Goal: Information Seeking & Learning: Learn about a topic

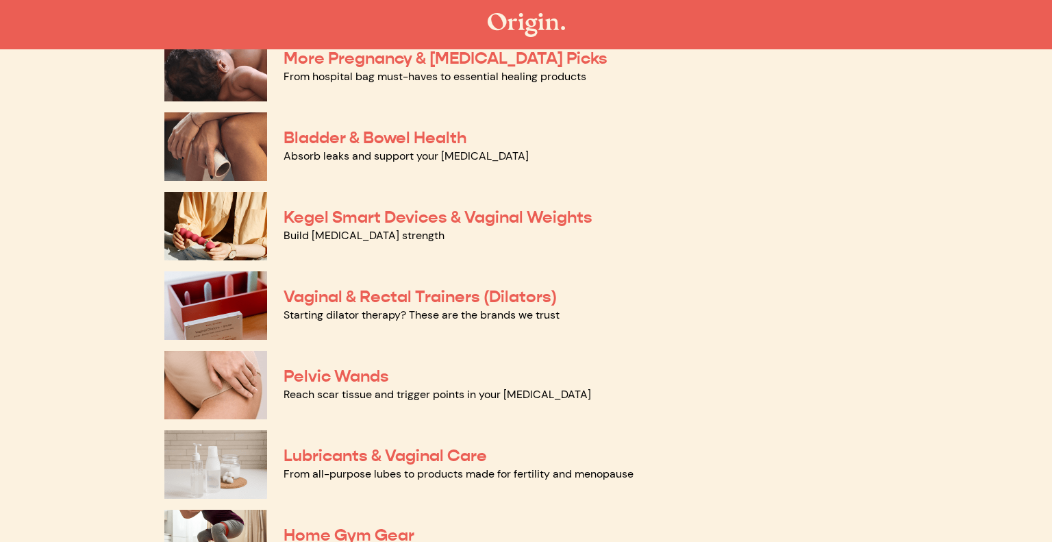
scroll to position [399, 0]
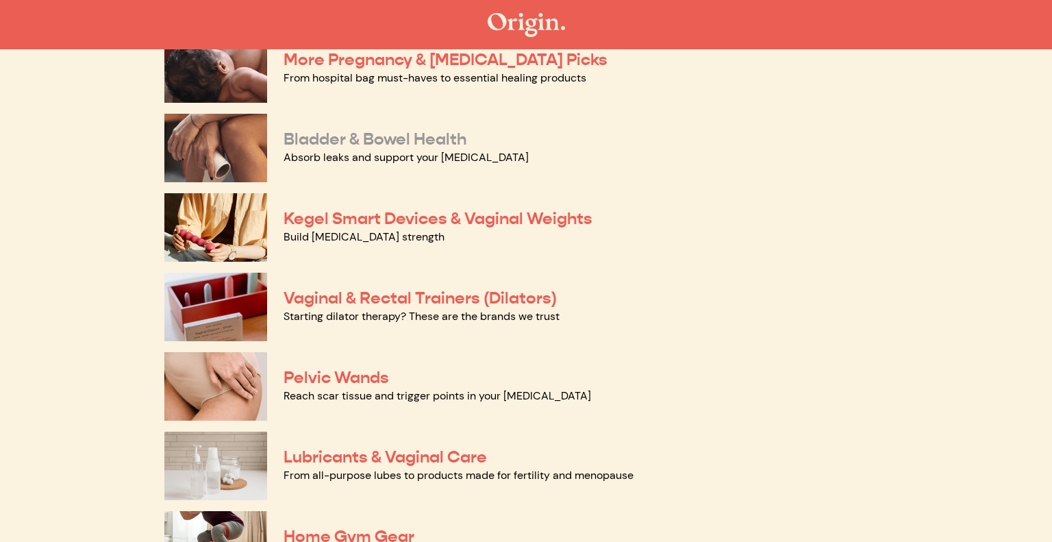
click at [393, 138] on link "Bladder & Bowel Health" at bounding box center [375, 139] width 183 height 21
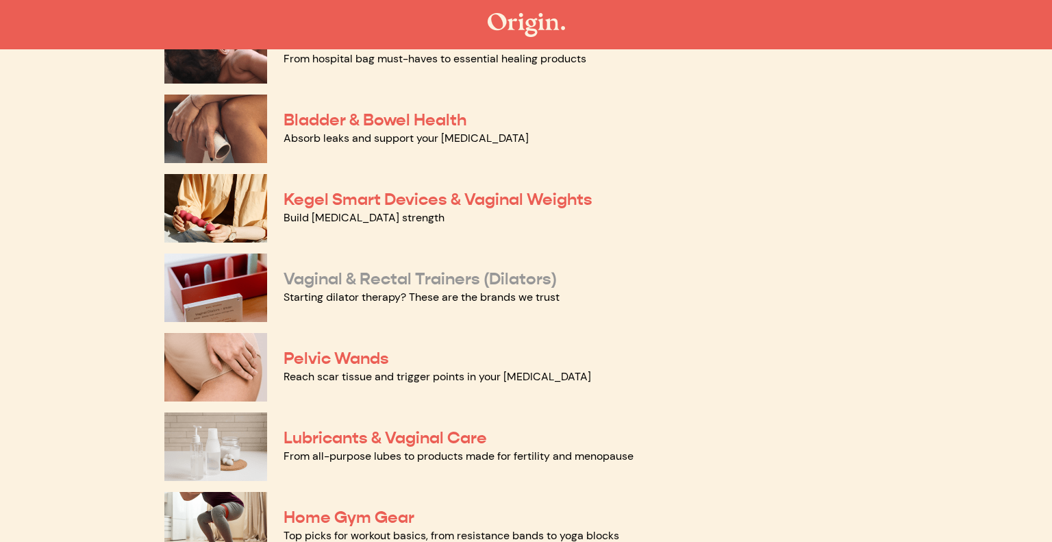
scroll to position [421, 0]
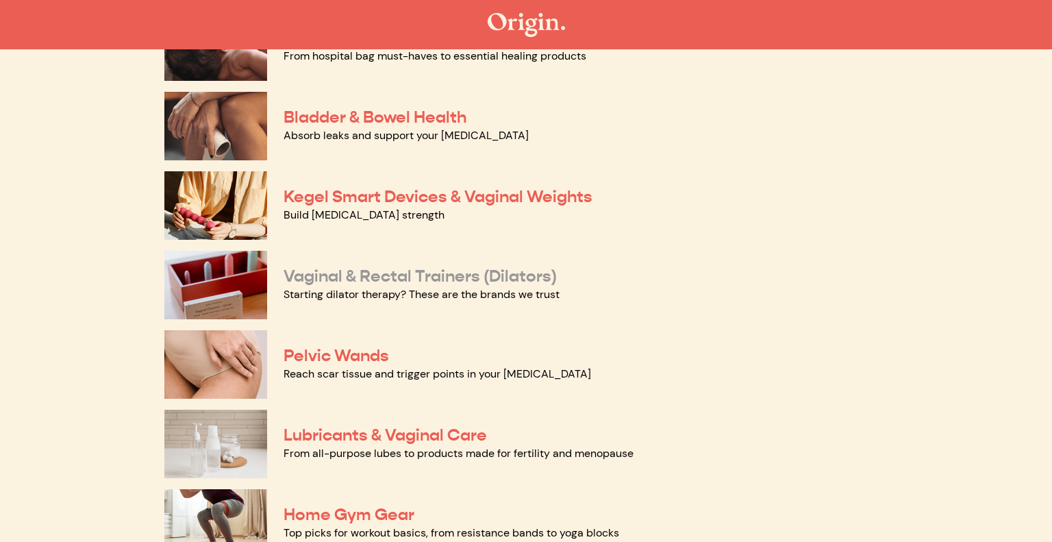
click at [386, 280] on link "Vaginal & Rectal Trainers (Dilators)" at bounding box center [420, 276] width 273 height 21
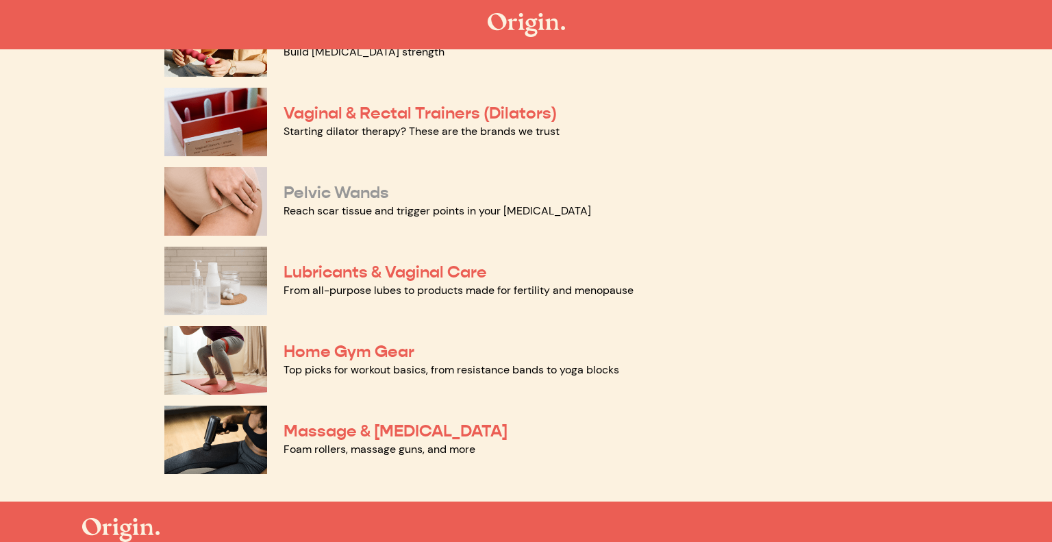
scroll to position [586, 0]
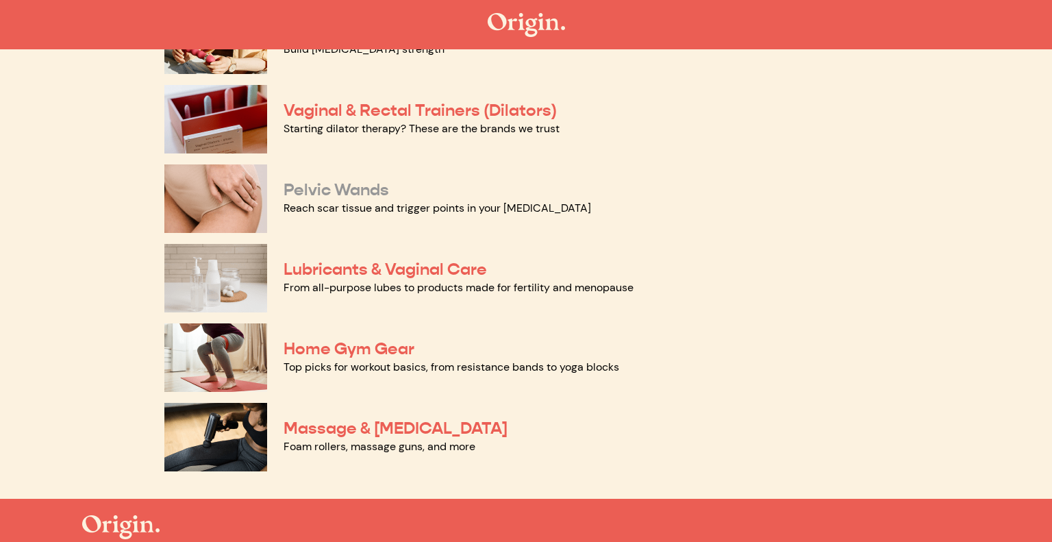
click at [371, 186] on link "Pelvic Wands" at bounding box center [336, 189] width 105 height 21
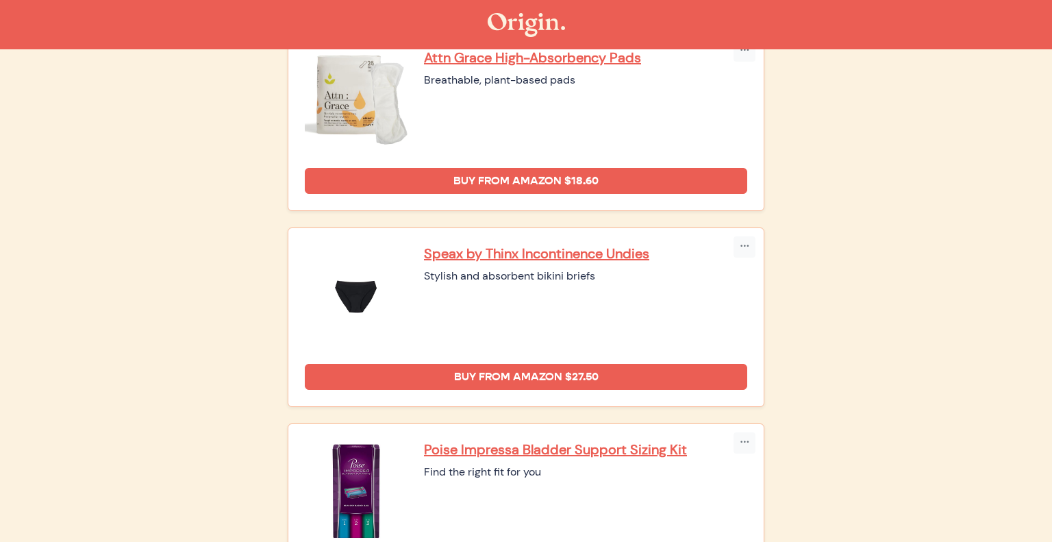
scroll to position [186, 0]
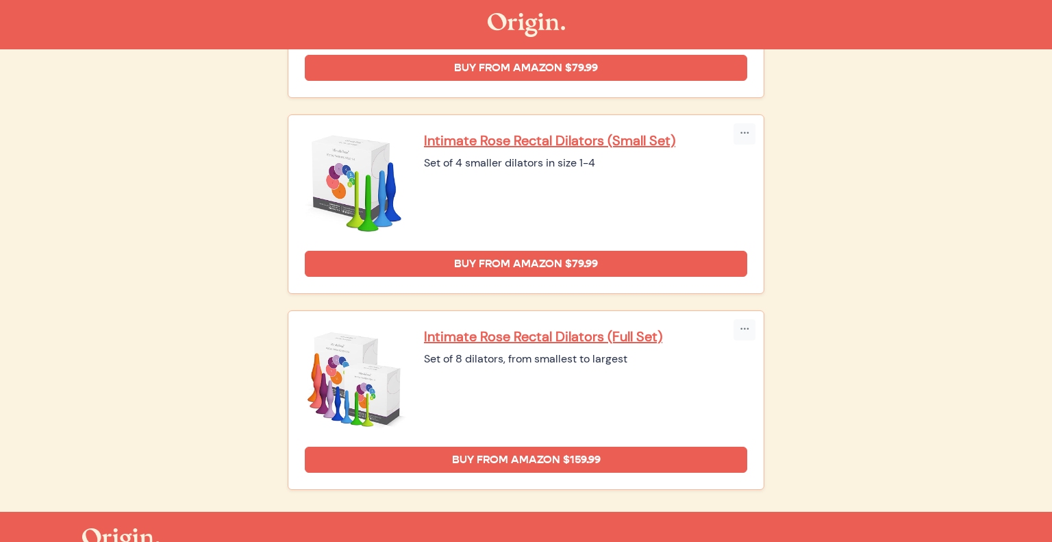
scroll to position [1576, 0]
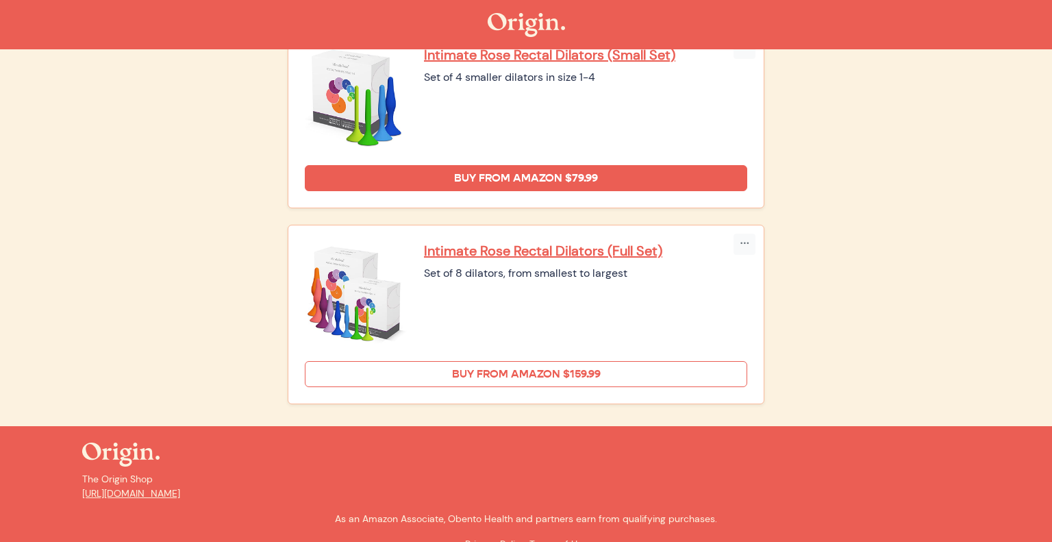
click at [530, 361] on link "Buy from Amazon $159.99" at bounding box center [526, 374] width 442 height 26
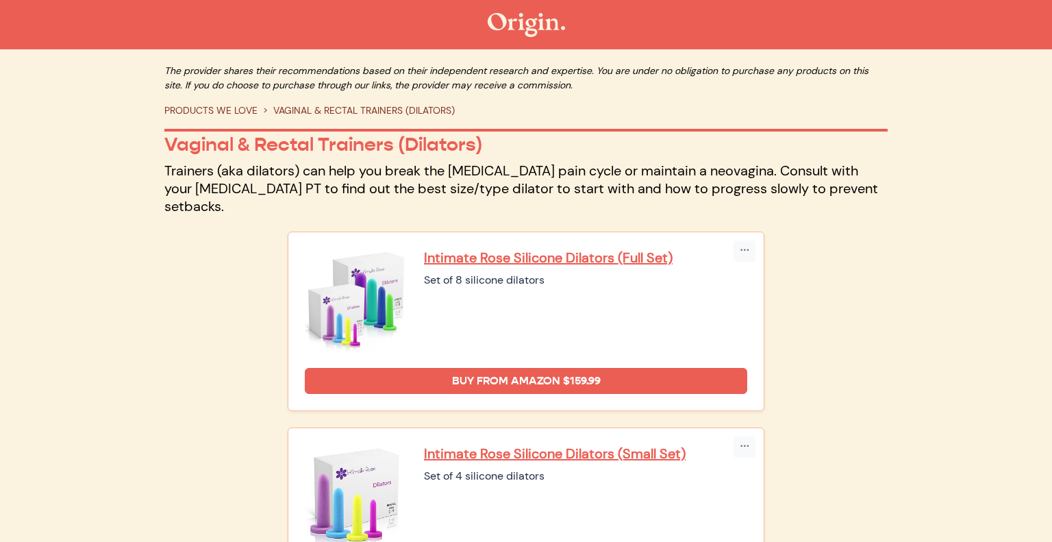
scroll to position [0, 0]
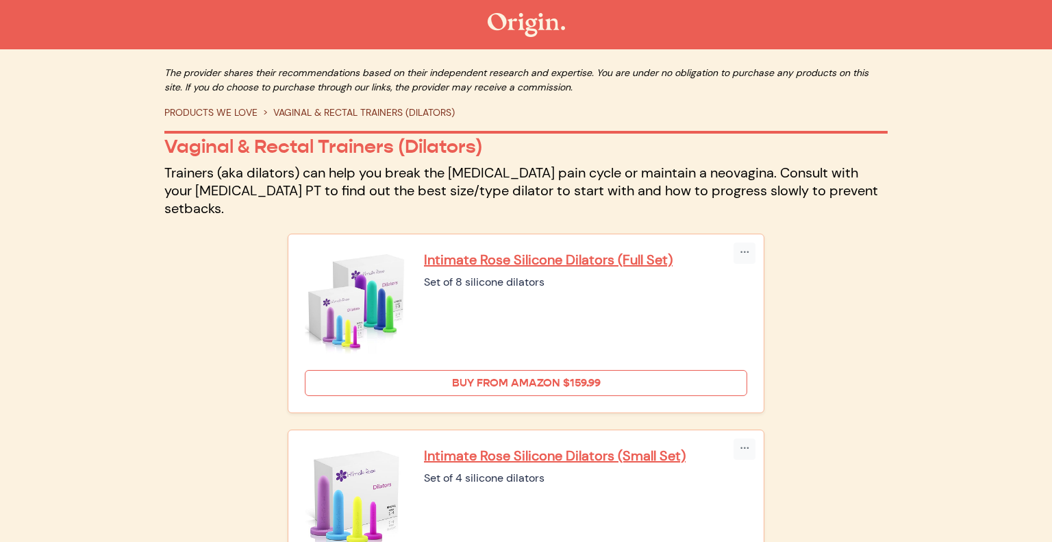
click at [539, 371] on link "Buy from Amazon $159.99" at bounding box center [526, 383] width 442 height 26
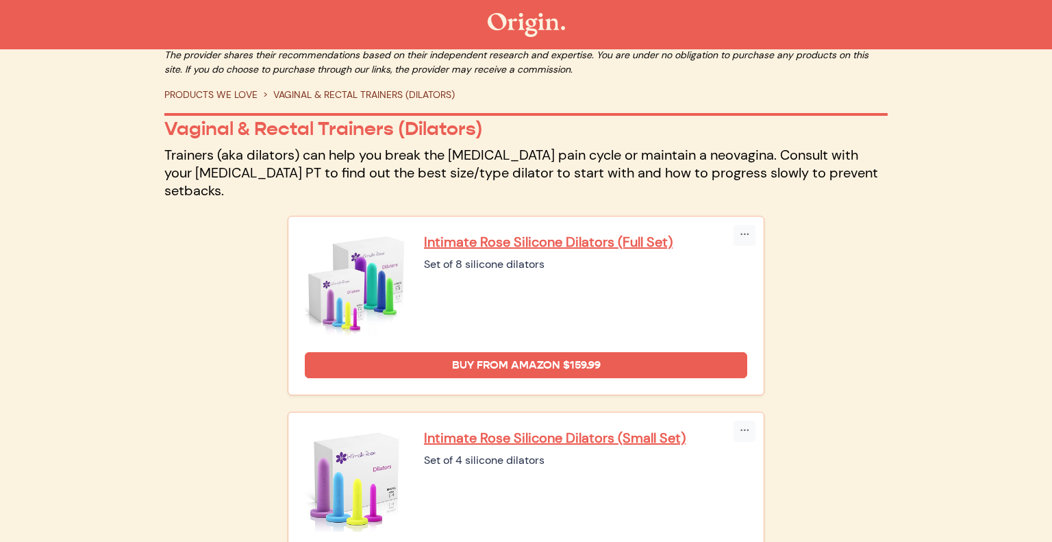
scroll to position [21, 0]
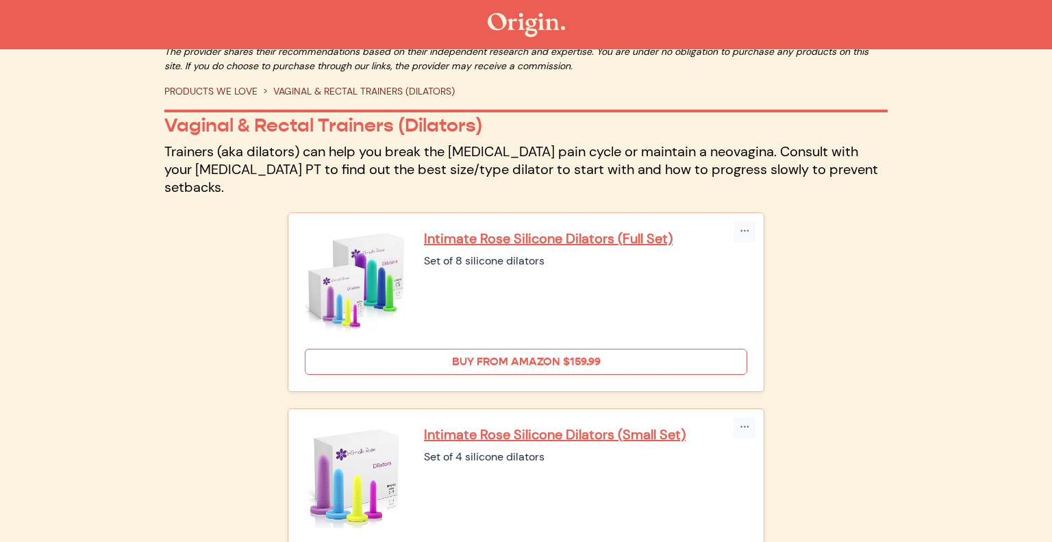
click at [547, 349] on link "Buy from Amazon $159.99" at bounding box center [526, 362] width 442 height 26
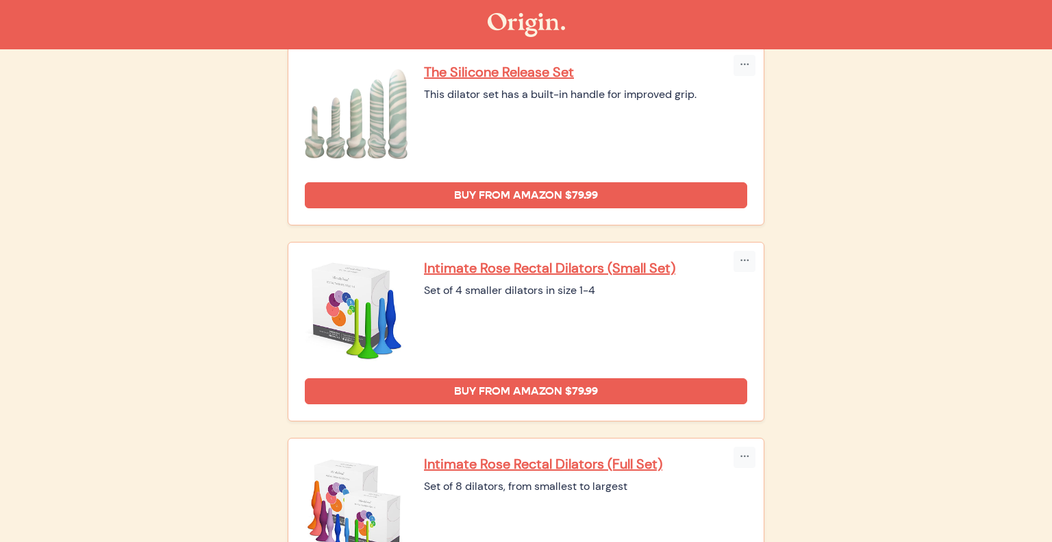
scroll to position [1251, 0]
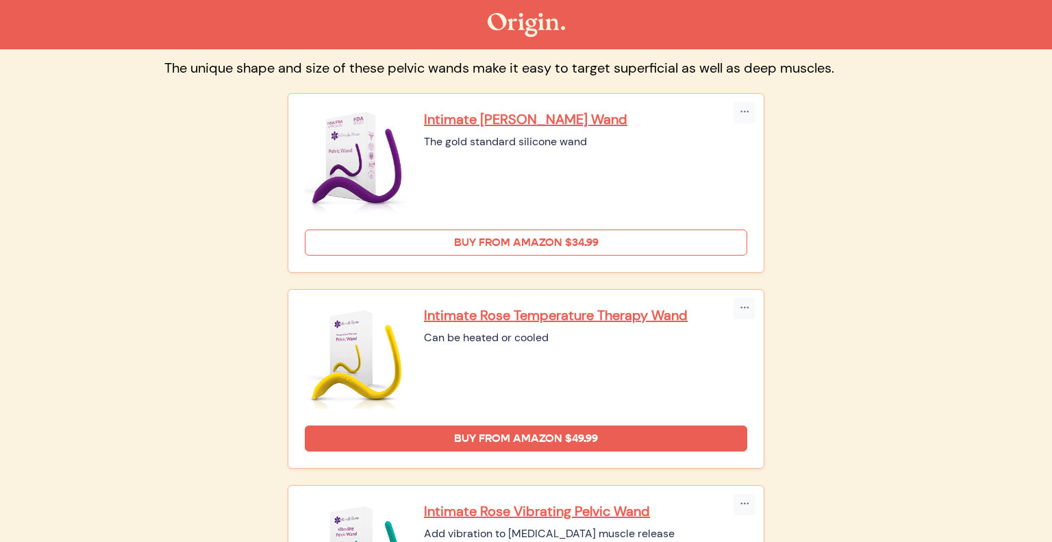
scroll to position [105, 0]
click at [521, 245] on link "Buy from Amazon $34.99" at bounding box center [526, 242] width 442 height 26
